Goal: Task Accomplishment & Management: Complete application form

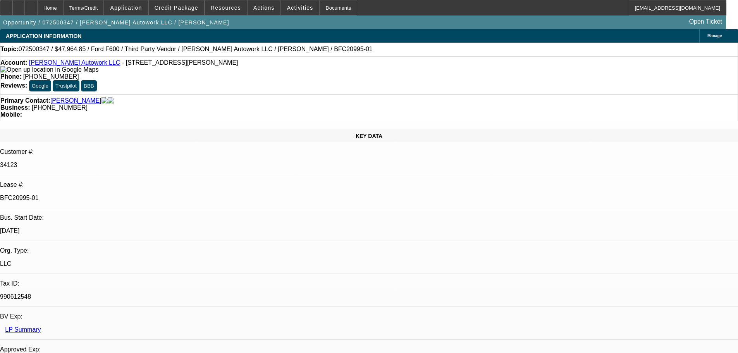
select select "0"
select select "2"
select select "0"
select select "6"
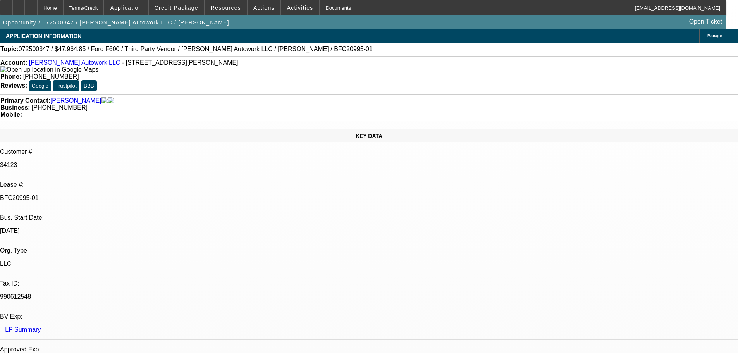
select select "0"
select select "2"
select select "0.1"
select select "4"
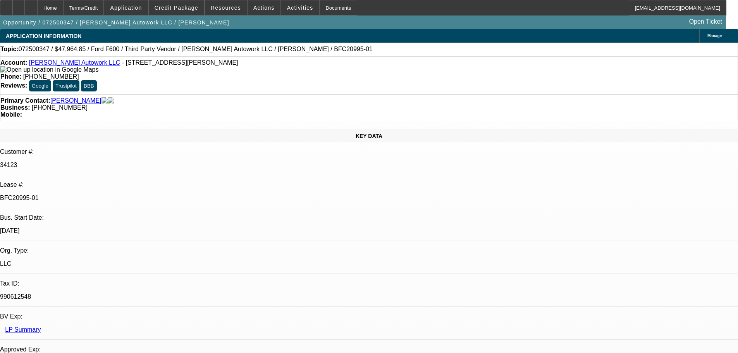
select select "0"
select select "2"
select select "0"
select select "6"
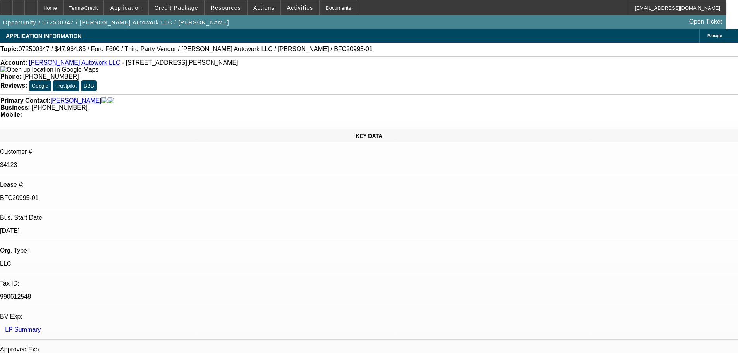
select select "0"
select select "2"
select select "0.1"
select select "4"
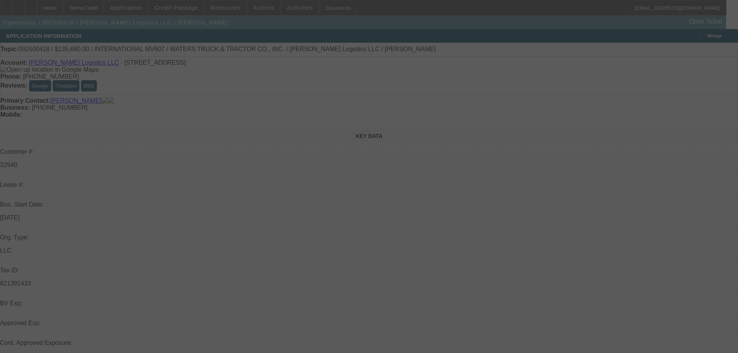
select select "0"
select select "2"
select select "0"
select select "6"
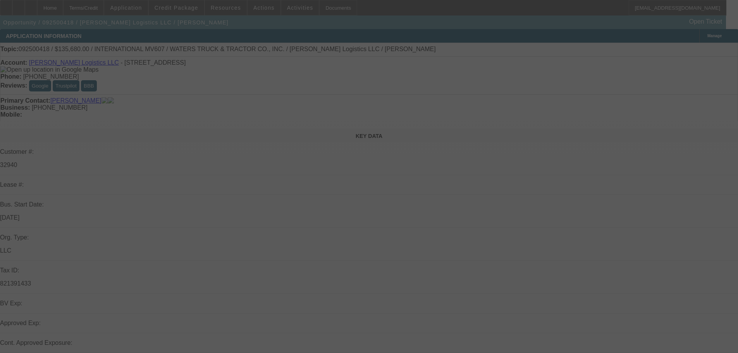
select select "0"
select select "2"
select select "0.1"
select select "4"
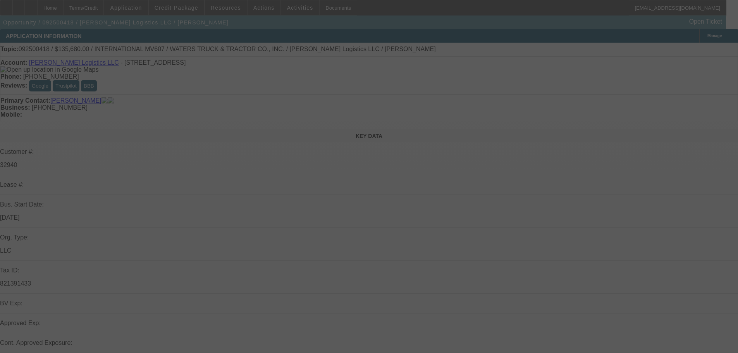
select select "0"
select select "2"
select select "0.1"
select select "4"
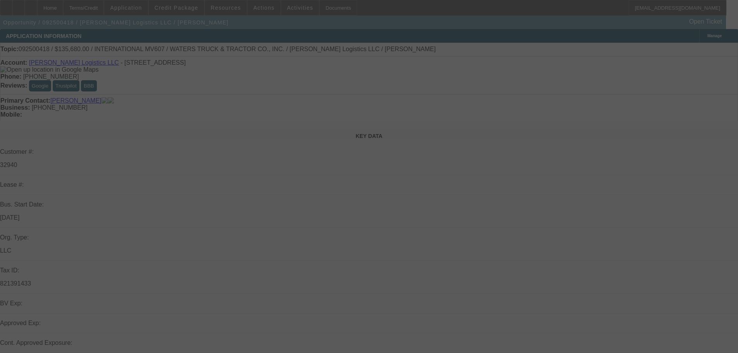
select select "0"
select select "2"
select select "0.1"
select select "4"
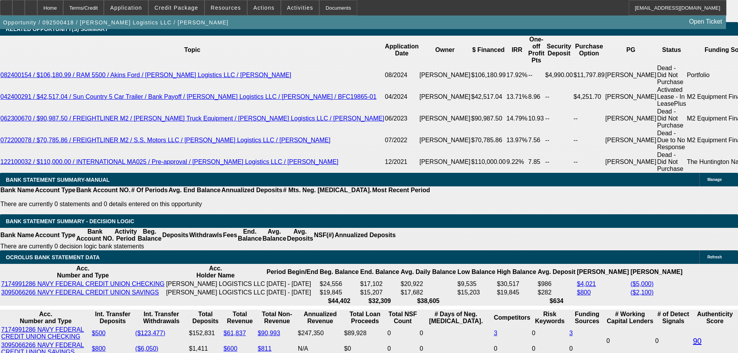
scroll to position [1356, 0]
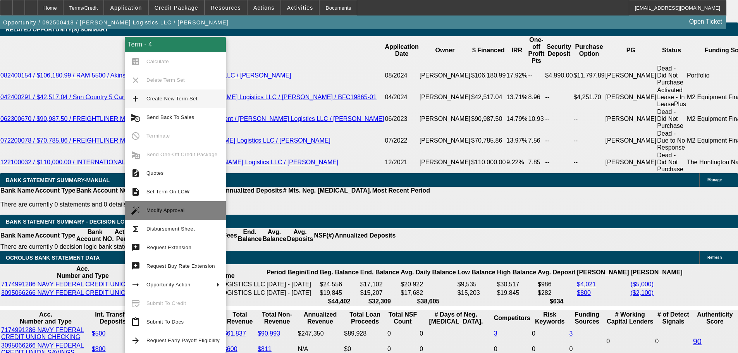
click at [180, 212] on span "Modify Approval" at bounding box center [165, 210] width 38 height 6
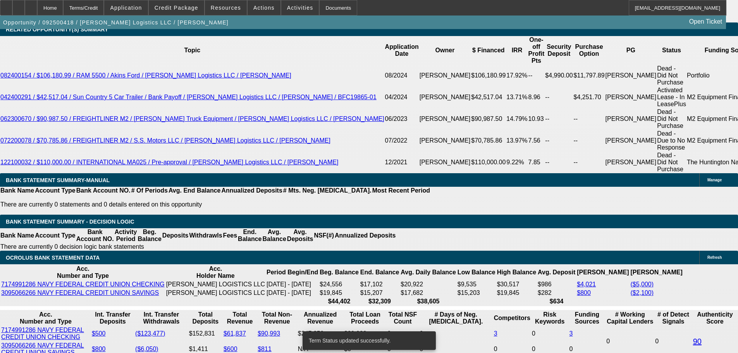
select select "0"
select select "2"
select select "0"
select select "6"
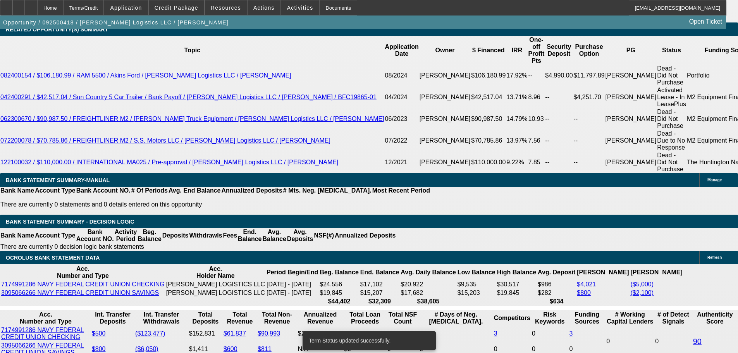
select select "0"
select select "2"
select select "0"
select select "6"
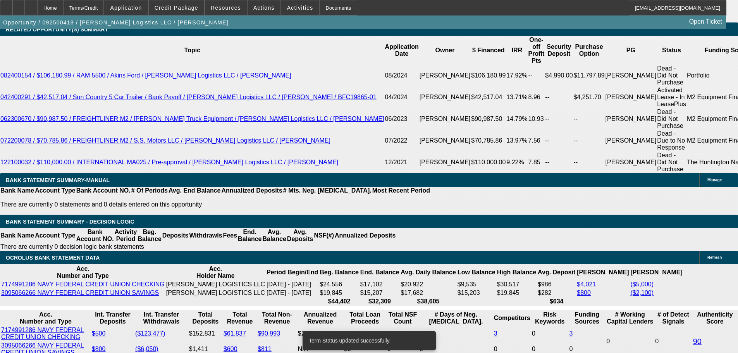
select select "0"
select select "2"
select select "0.1"
select select "4"
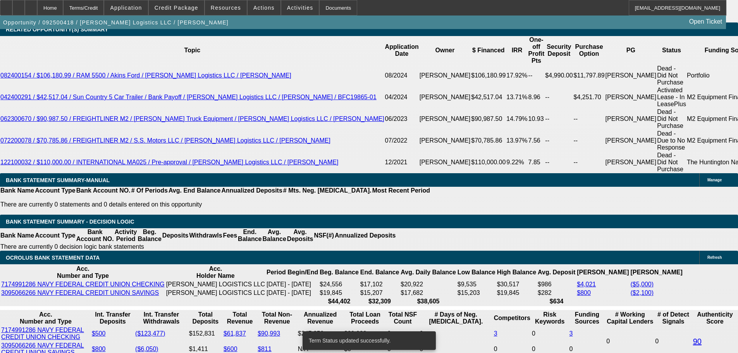
select select "0"
select select "2"
select select "0.1"
select select "4"
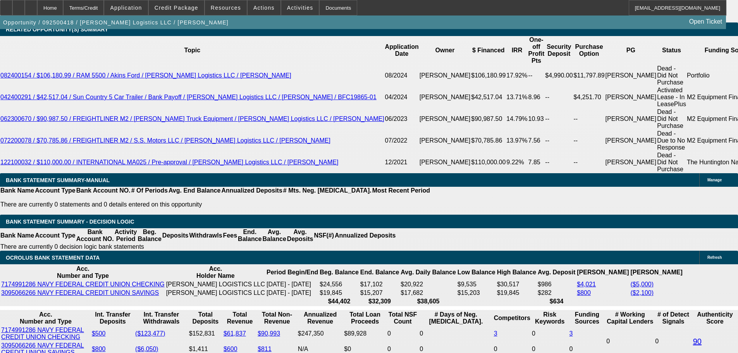
scroll to position [1347, 0]
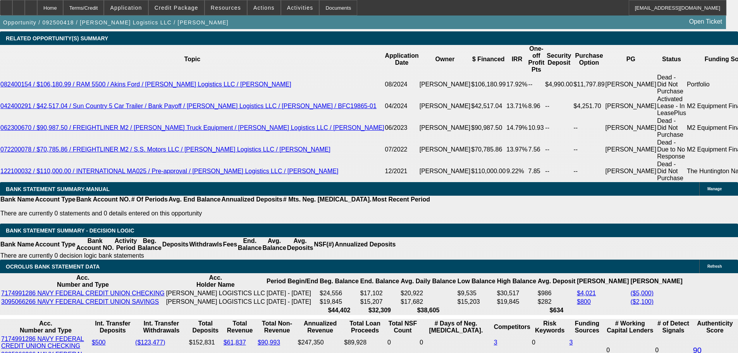
drag, startPoint x: 115, startPoint y: 218, endPoint x: 174, endPoint y: 218, distance: 59.7
type input "$2,182.97"
drag, startPoint x: 166, startPoint y: 221, endPoint x: 197, endPoint y: 221, distance: 30.6
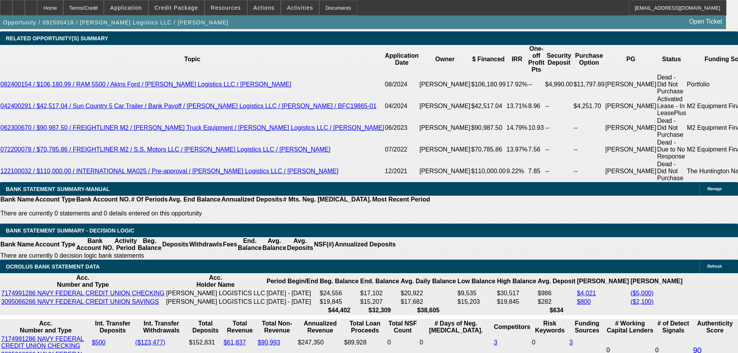
type input "9."
type input "UNKNOWN"
type input "9.5"
type input "$4,435.10"
type input "$2,217.55"
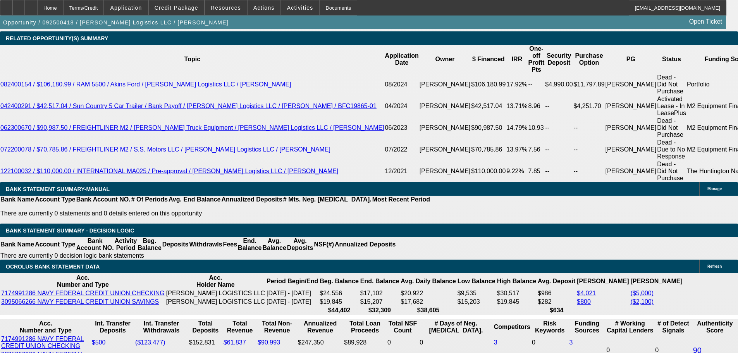
type input "9.5"
drag, startPoint x: 118, startPoint y: 219, endPoint x: 212, endPoint y: 219, distance: 93.7
type input "2"
type input "$4.00"
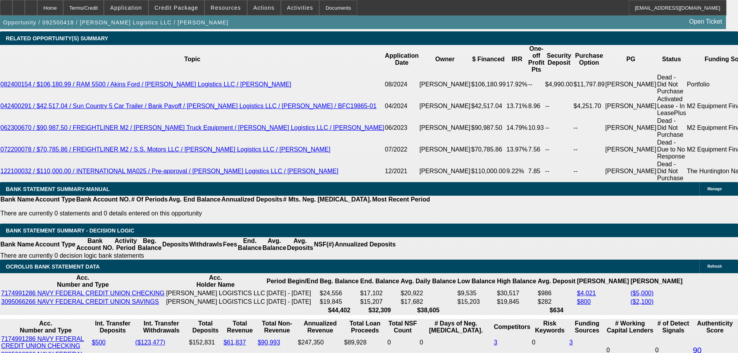
type input "22"
type input "2220"
type input "$4,440.00"
type input "9.5"
type input "$2,220.00"
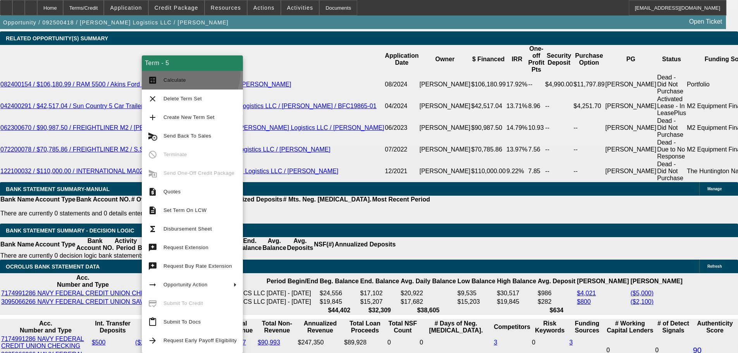
click at [185, 72] on button "calculate Calculate" at bounding box center [192, 80] width 101 height 19
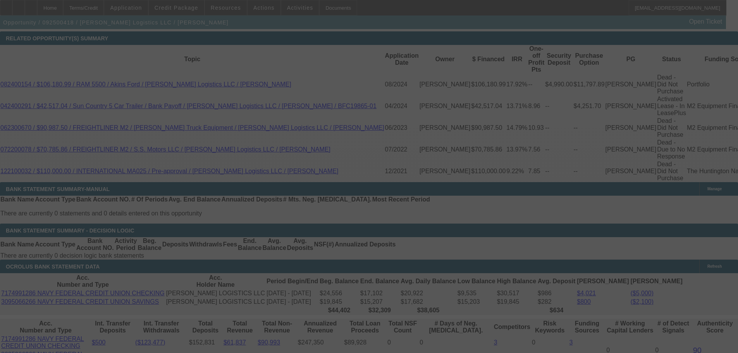
select select "0"
select select "2"
select select "0"
select select "6"
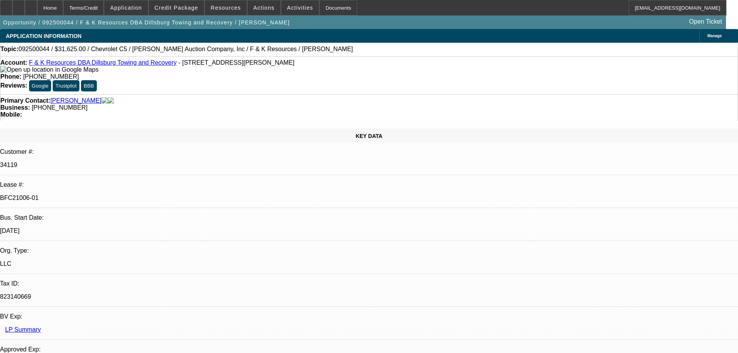
select select "0"
select select "6"
select select "0"
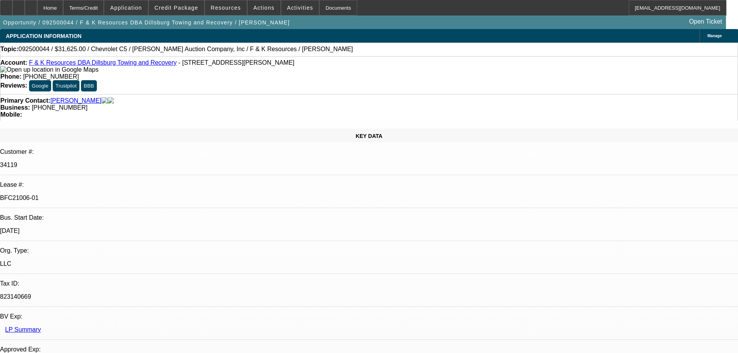
select select "0"
select select "6"
select select "0"
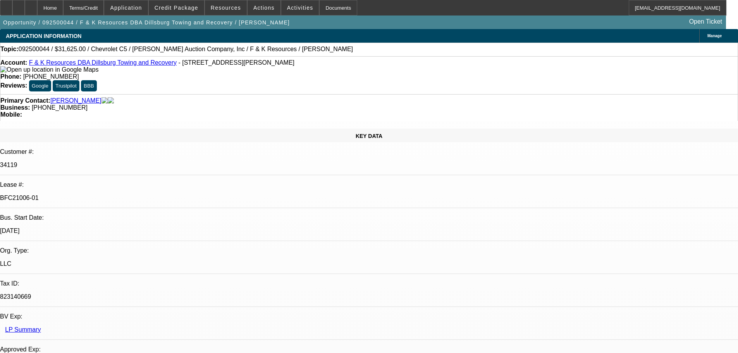
select select "3"
select select "0"
select select "6"
select select "0"
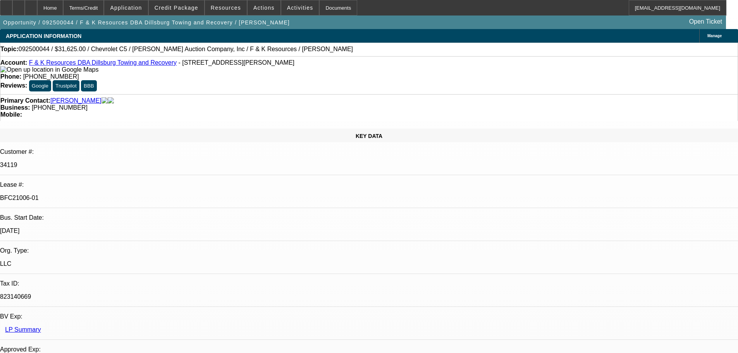
select select "0"
select select "6"
